Goal: Find specific page/section: Find specific page/section

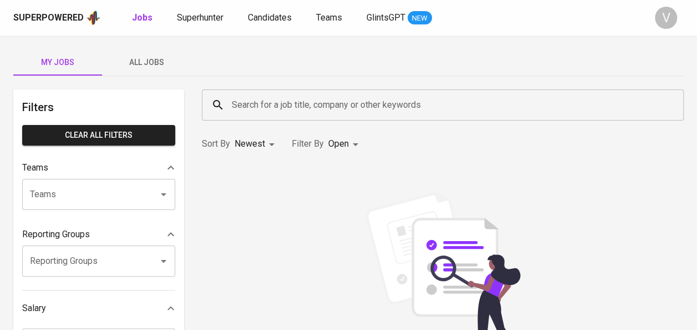
click at [331, 97] on input "Search for a job title, company or other keywords" at bounding box center [445, 104] width 433 height 21
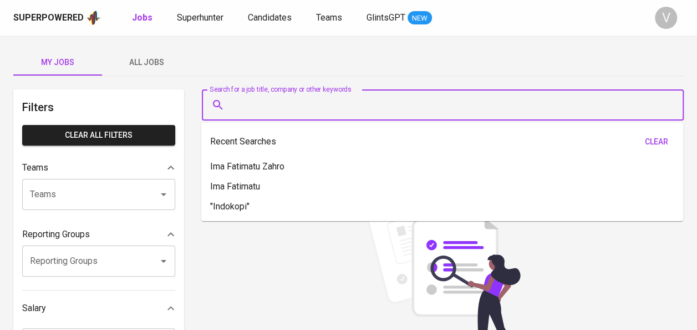
paste input "[URL][DOMAIN_NAME]"
type input "[URL][DOMAIN_NAME]"
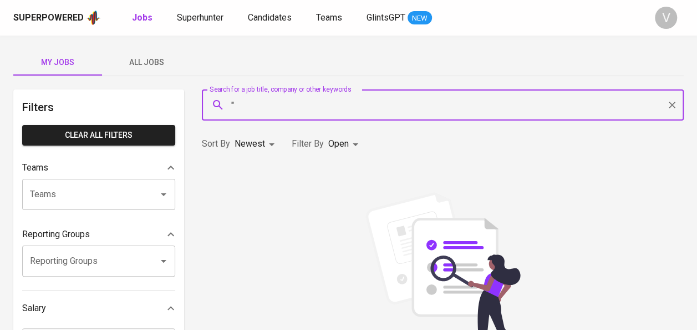
paste input "PT. MEGA SUKSES INDIRSTRINDO"
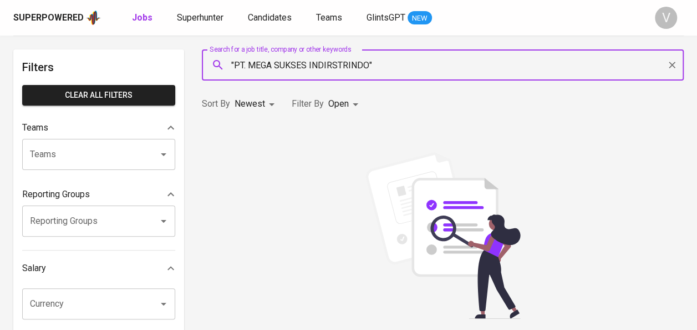
scroll to position [38, 0]
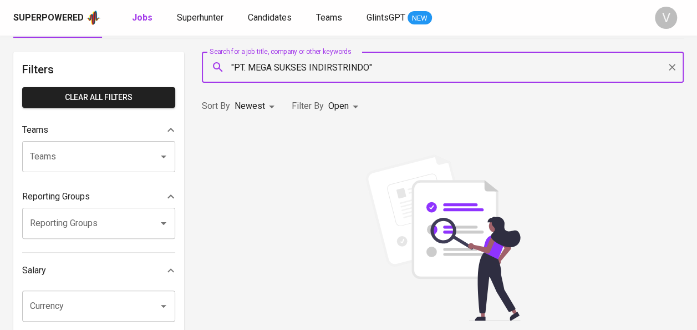
click at [247, 64] on input ""PT. MEGA SUKSES INDIRSTRINDO"" at bounding box center [445, 67] width 433 height 21
type input ""MEGA SUKSES INDIRSTRINDO""
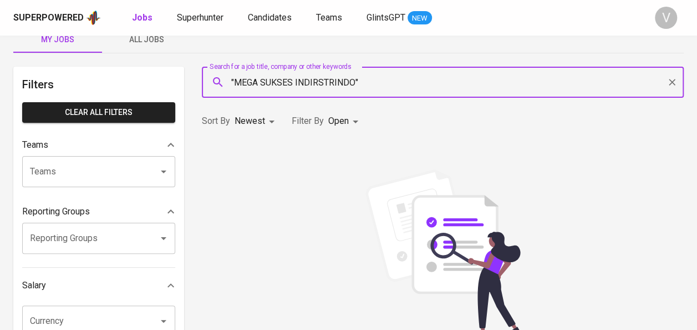
scroll to position [21, 0]
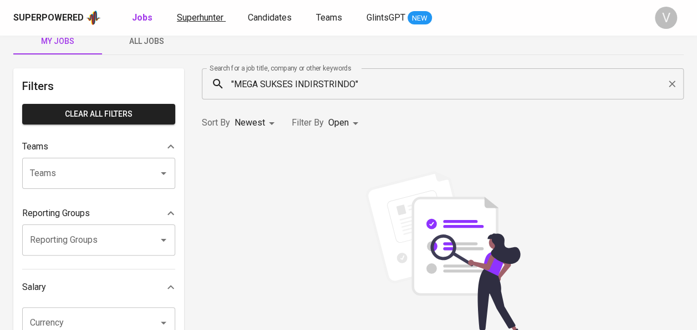
click at [199, 16] on span "Superhunter" at bounding box center [200, 17] width 47 height 11
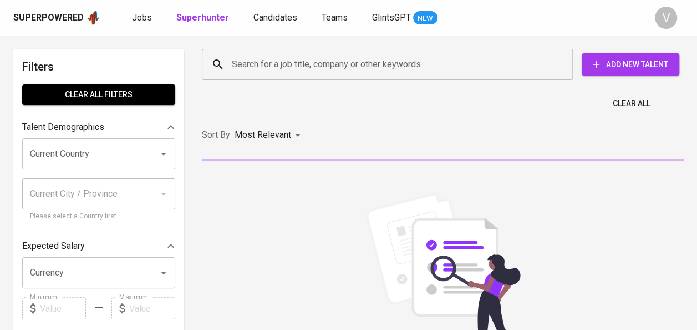
click at [304, 63] on input "Search for a job title, company or other keywords" at bounding box center [390, 64] width 322 height 21
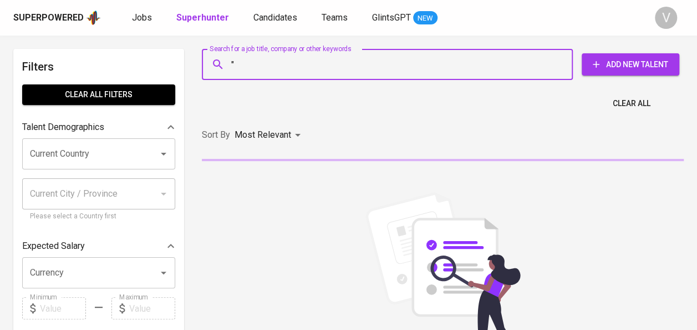
paste input "PT. MEGA SUKSES INDIRSTRINDO"
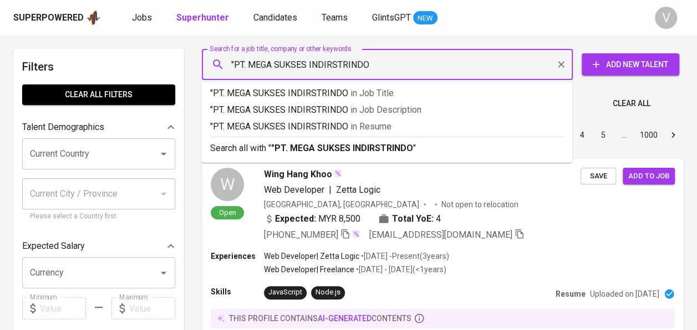
click at [301, 59] on input ""PT. MEGA SUKSES INDIRSTRINDO" at bounding box center [390, 64] width 322 height 21
click at [377, 65] on input ""PT. MEGA SUKSES INDIRSTRINDO" at bounding box center [390, 64] width 322 height 21
click at [250, 63] on input ""PT. MEGA SUKSES INDIRSTRINDO"" at bounding box center [390, 64] width 322 height 21
type input ""MEGA SUKSES INDIRSTRINDO""
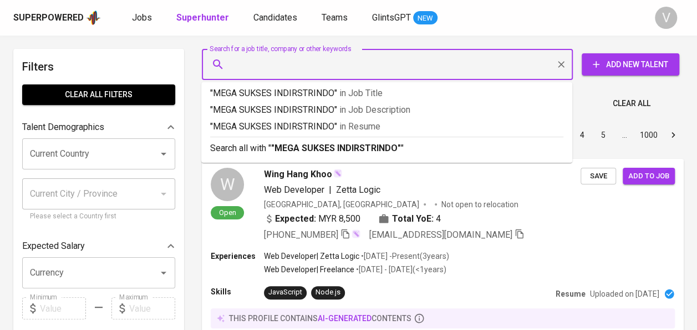
click at [408, 70] on input "Search for a job title, company or other keywords" at bounding box center [390, 64] width 322 height 21
click at [403, 60] on input "Search for a job title, company or other keywords" at bounding box center [390, 64] width 322 height 21
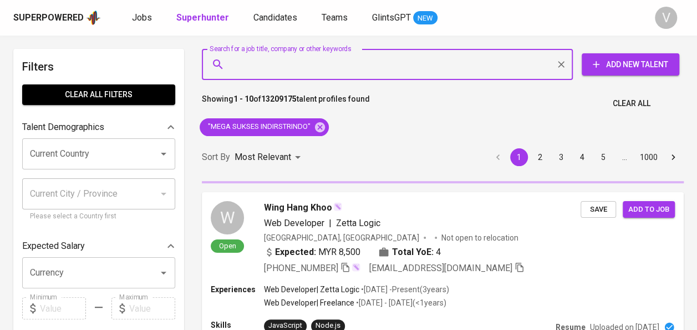
drag, startPoint x: 403, startPoint y: 60, endPoint x: 324, endPoint y: 149, distance: 118.3
click at [324, 149] on div "Sort By Most Relevant MOST_RELEVANT 1 2 3 4 5 … 1000" at bounding box center [442, 157] width 495 height 34
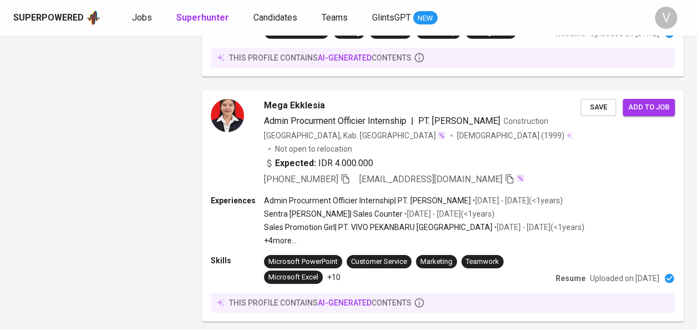
scroll to position [1556, 0]
